Goal: Information Seeking & Learning: Check status

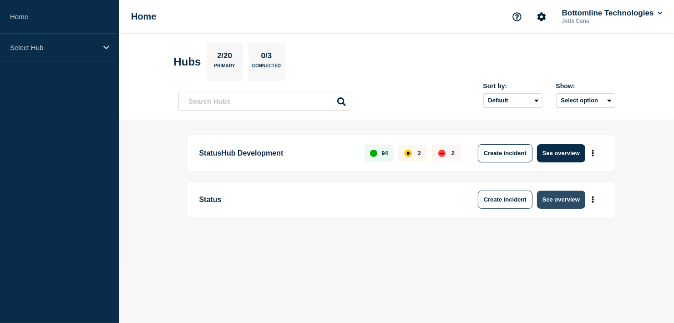
click at [561, 197] on button "See overview" at bounding box center [561, 200] width 48 height 18
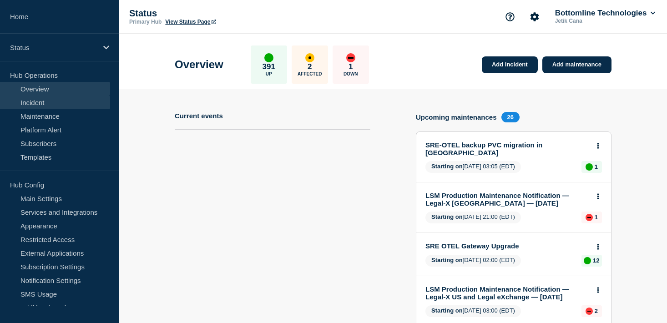
click at [50, 102] on link "Incident" at bounding box center [55, 103] width 110 height 14
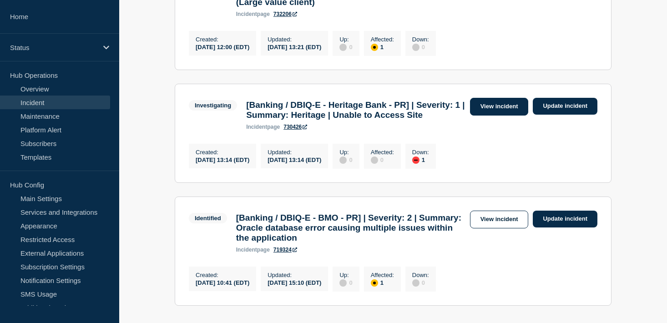
scroll to position [363, 0]
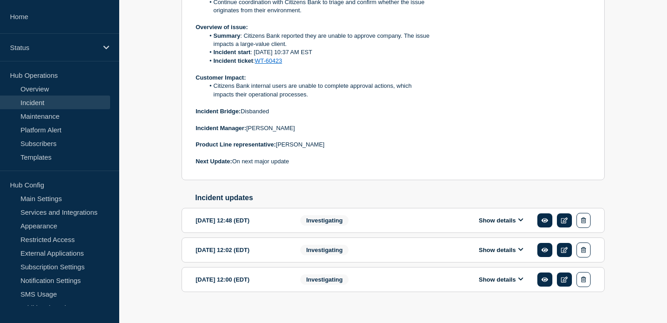
scroll to position [348, 0]
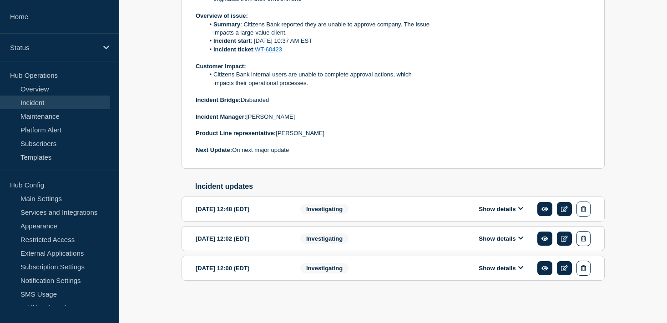
click at [511, 208] on button "Show details" at bounding box center [501, 209] width 50 height 8
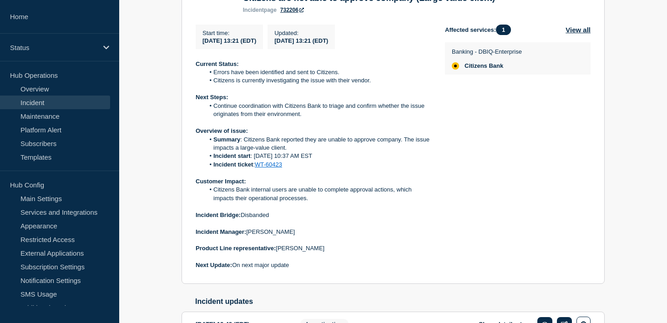
scroll to position [212, 0]
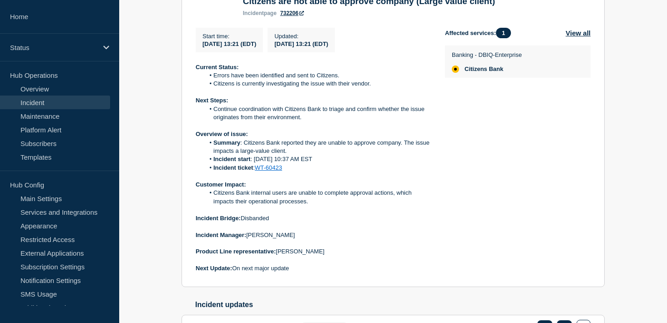
click at [142, 63] on div "Back Back to Incidents Update incident Identified [Banking / DBIQ-E - Citizens …" at bounding box center [393, 319] width 548 height 781
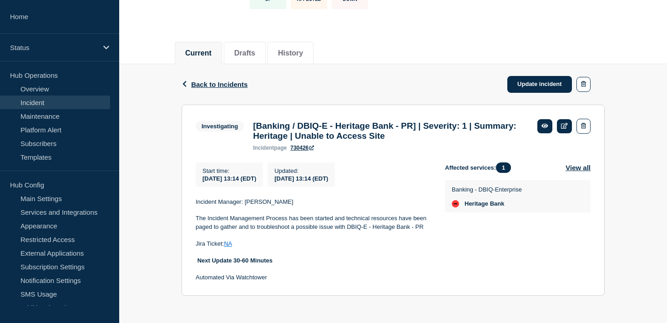
scroll to position [82, 0]
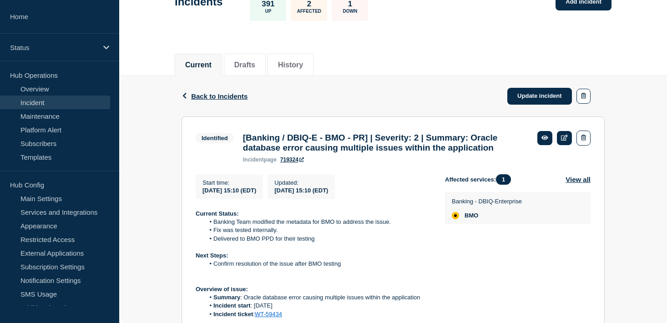
scroll to position [91, 0]
